Goal: Task Accomplishment & Management: Manage account settings

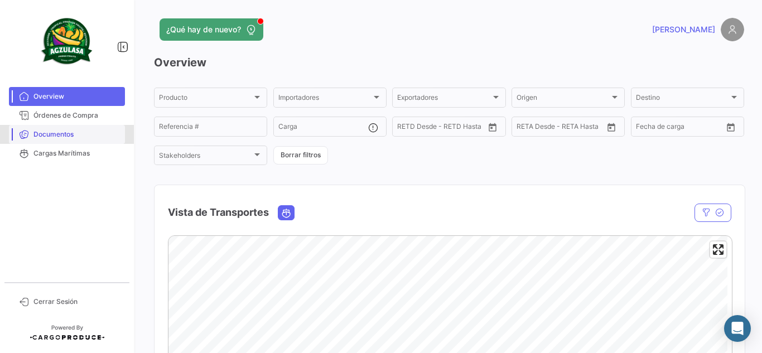
click at [84, 141] on link "Documentos" at bounding box center [67, 134] width 116 height 19
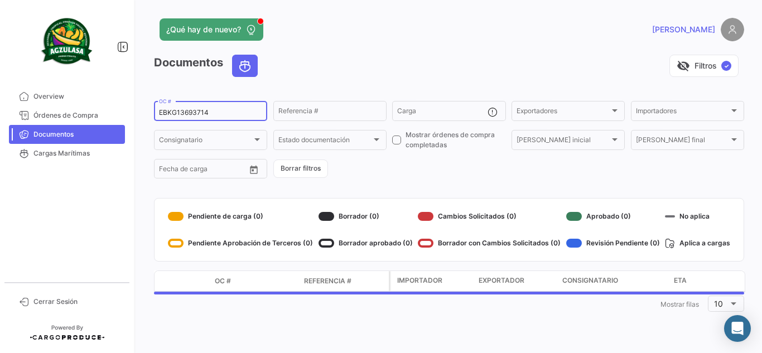
drag, startPoint x: 253, startPoint y: 112, endPoint x: 74, endPoint y: 134, distance: 179.9
click at [74, 134] on mat-sidenav-container "Overview Órdenes de Compra Documentos Cargas Marítimas Cerrar Sesión ¿Qué hay d…" at bounding box center [381, 176] width 762 height 353
paste input "UNIECGYE25290061"
type input "UNIECGYE25290061"
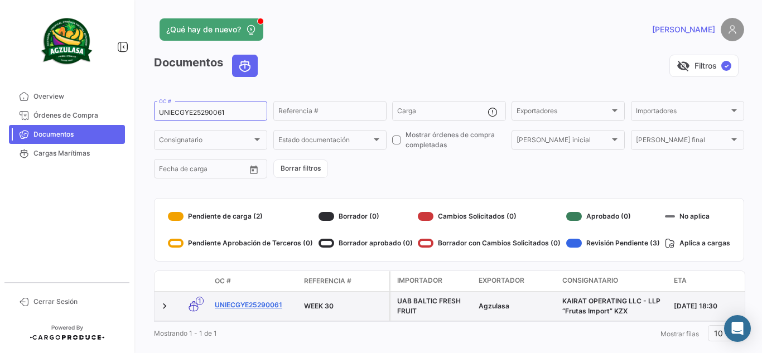
click at [255, 305] on link "UNIECGYE25290061" at bounding box center [255, 305] width 80 height 10
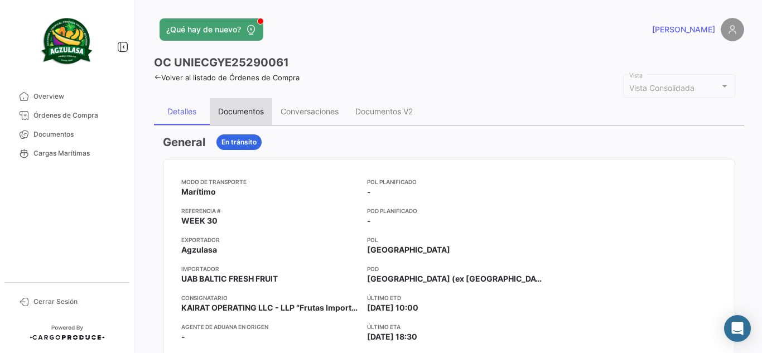
click at [259, 112] on div "Documentos" at bounding box center [241, 111] width 46 height 9
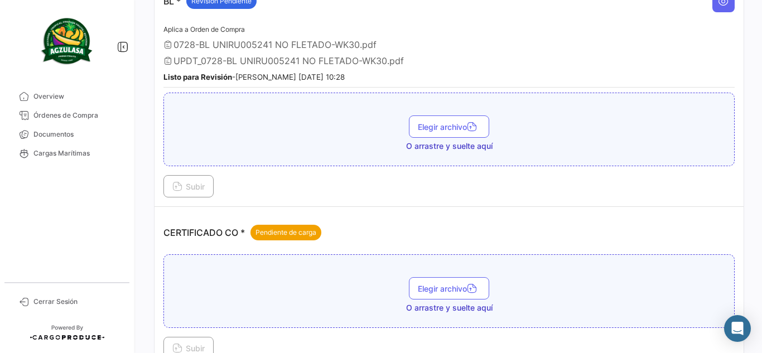
scroll to position [297, 0]
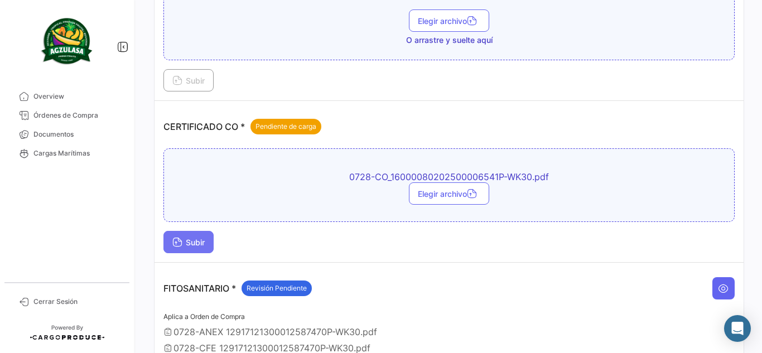
click at [197, 247] on span "Subir" at bounding box center [188, 242] width 32 height 9
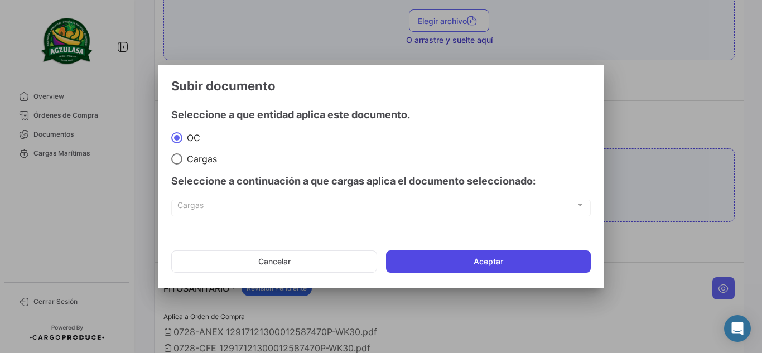
click at [498, 268] on button "Aceptar" at bounding box center [488, 261] width 205 height 22
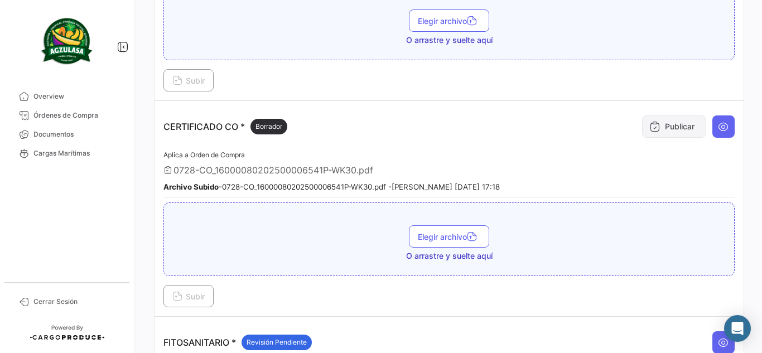
click at [650, 134] on button "Publicar" at bounding box center [674, 126] width 64 height 22
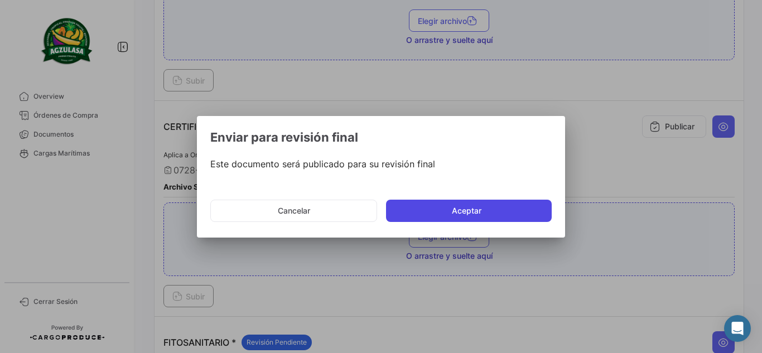
click at [464, 211] on button "Aceptar" at bounding box center [469, 211] width 166 height 22
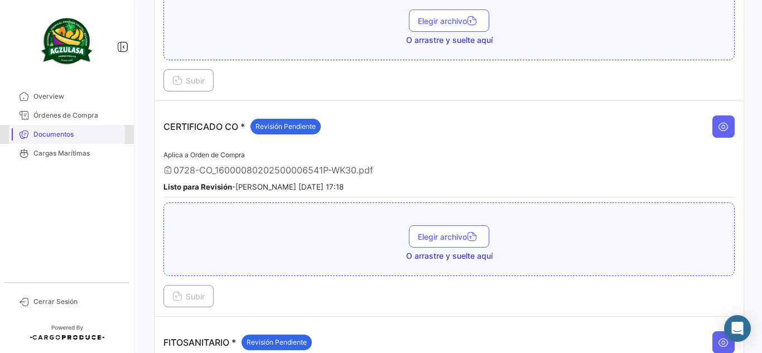
click at [74, 134] on span "Documentos" at bounding box center [76, 134] width 87 height 10
